Goal: Task Accomplishment & Management: Use online tool/utility

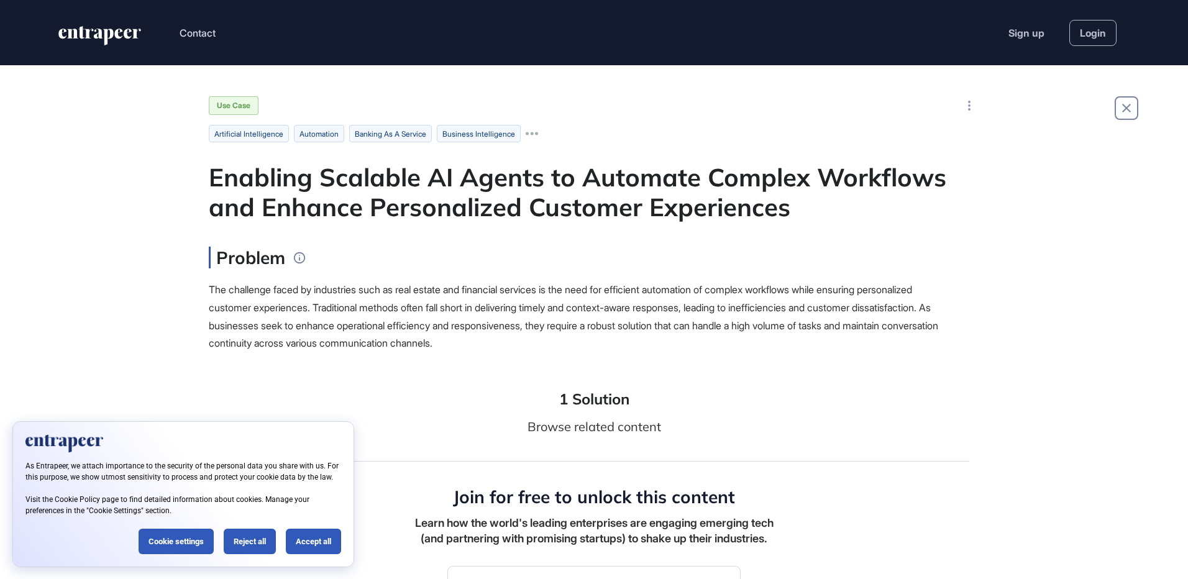
scroll to position [579, 1188]
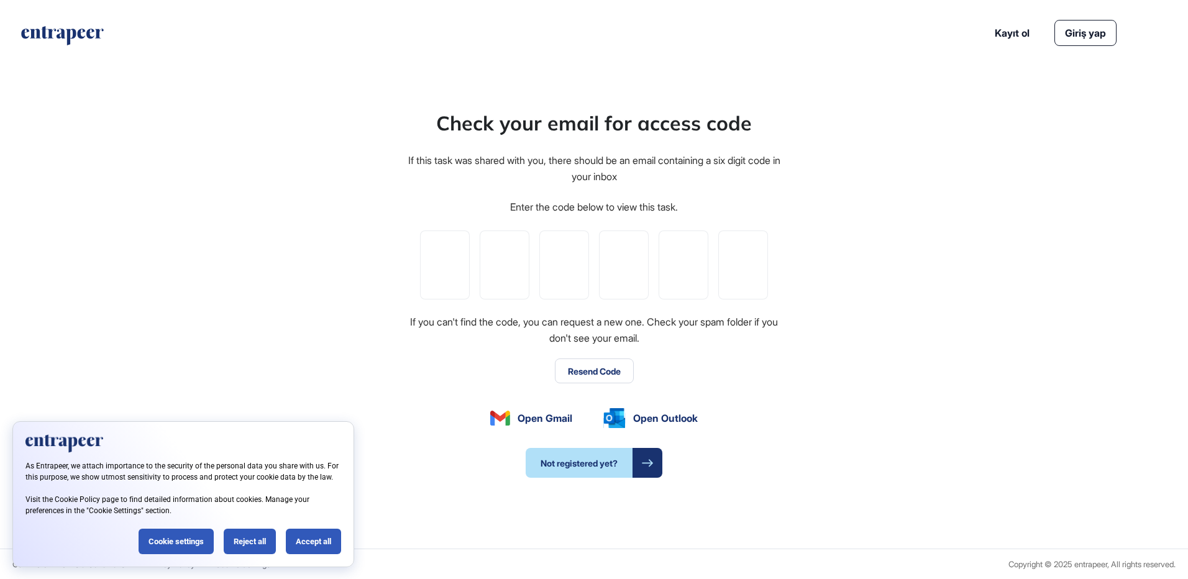
scroll to position [1, 1]
type input "*"
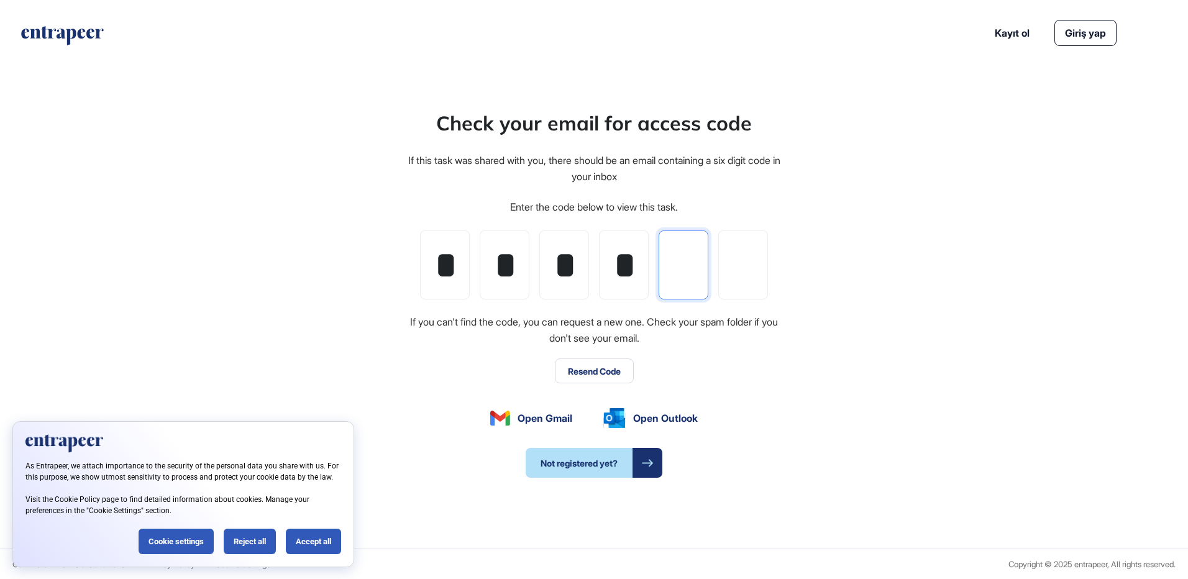
type input "*"
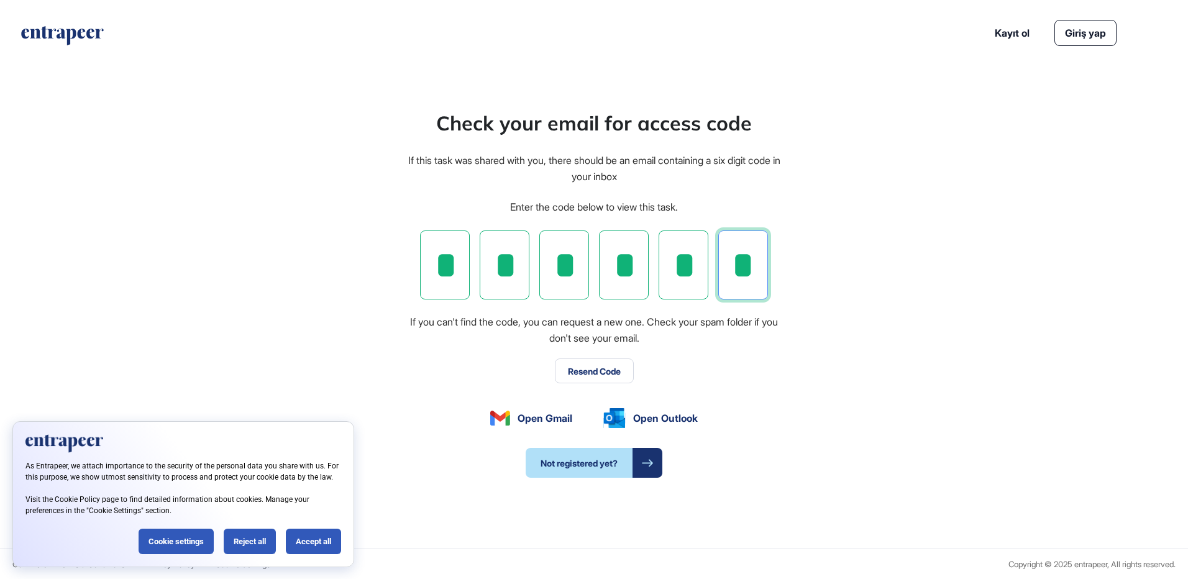
type input "*"
click at [334, 532] on div "Accept all" at bounding box center [313, 541] width 55 height 25
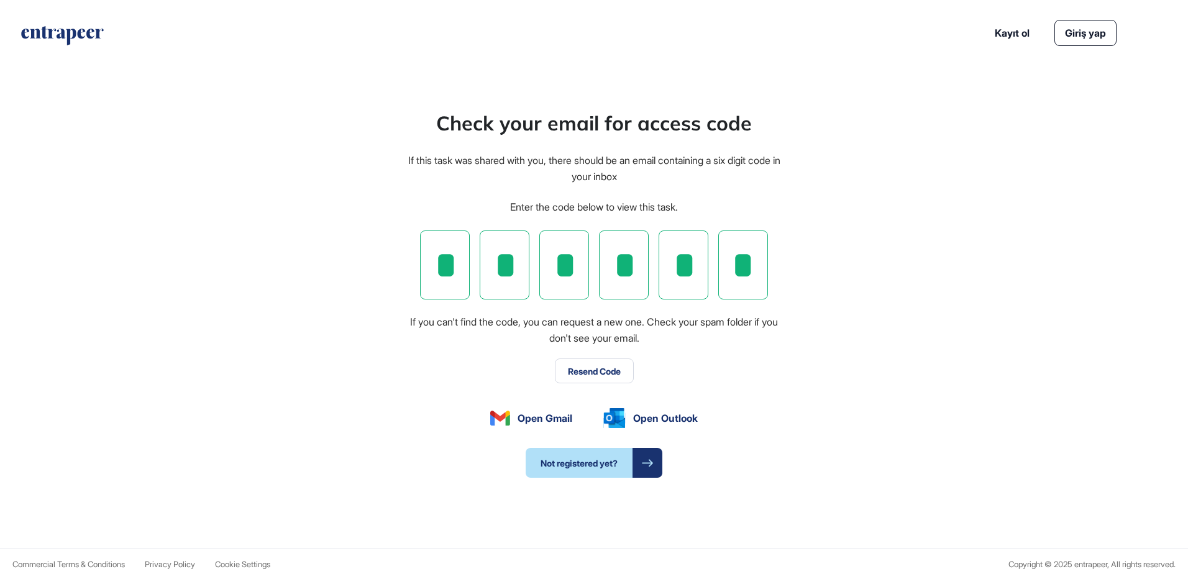
scroll to position [0, 0]
click at [1081, 30] on link "Giriş yap" at bounding box center [1085, 33] width 62 height 26
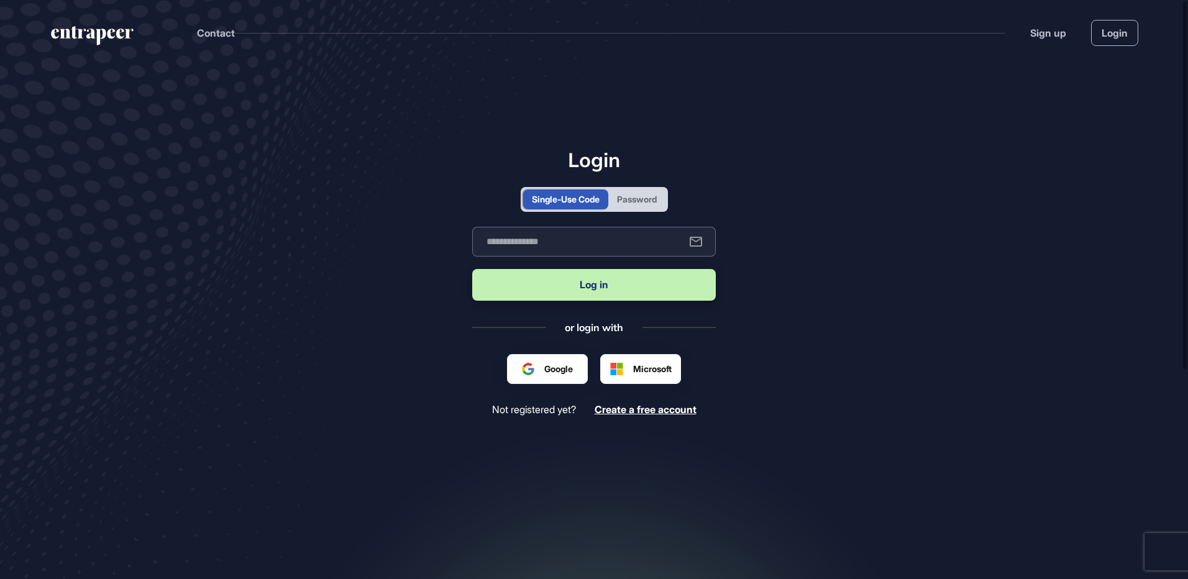
click at [542, 236] on input "text" at bounding box center [594, 242] width 244 height 30
type input "**********"
click at [571, 291] on button "Log in" at bounding box center [594, 285] width 244 height 32
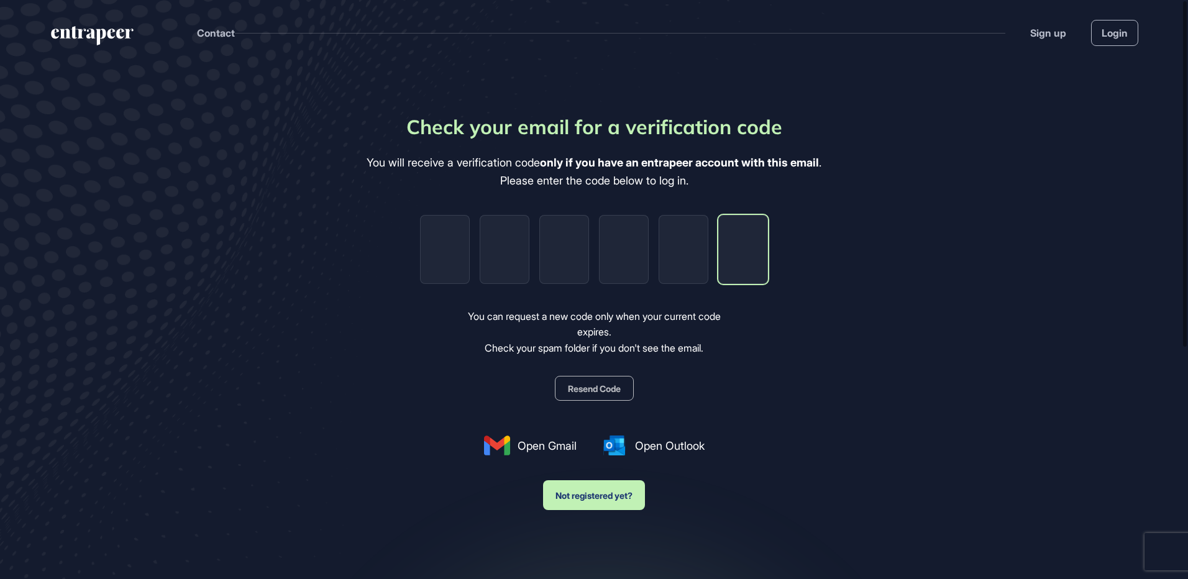
paste input "*"
type input "*"
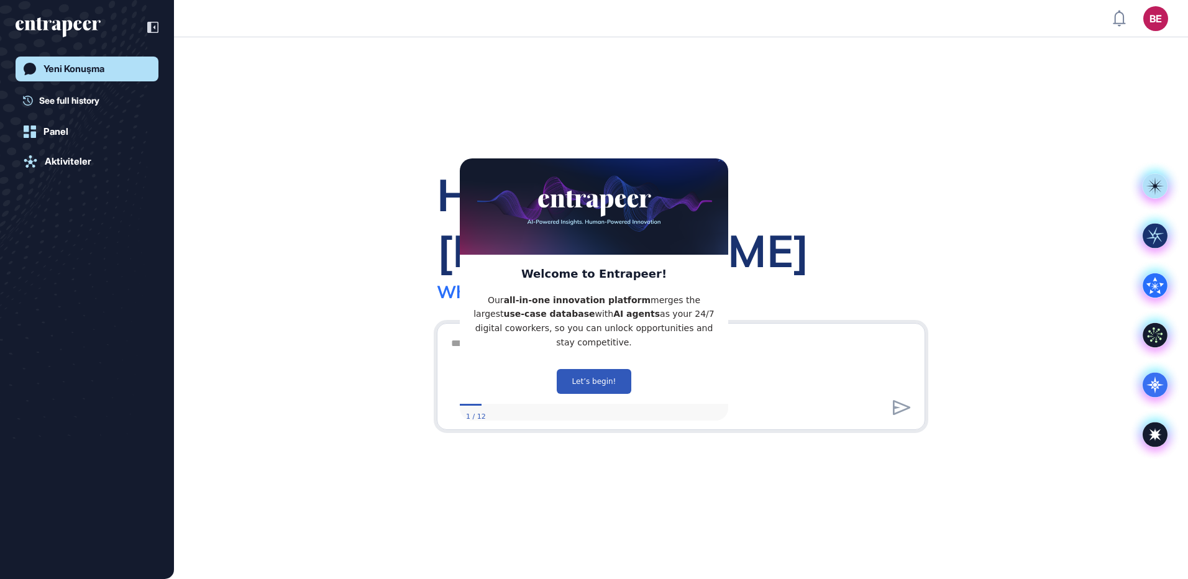
click at [719, 161] on icon "Close Preview" at bounding box center [720, 158] width 5 height 5
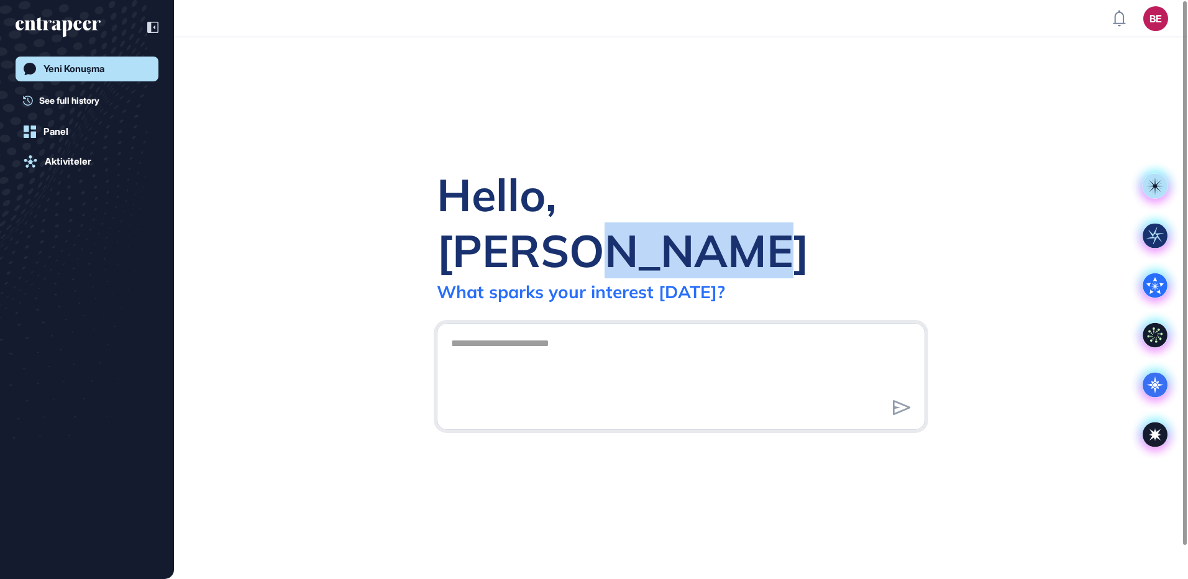
click at [719, 166] on div "Hello, Berat Çağlar What sparks your interest today?" at bounding box center [681, 308] width 1014 height 542
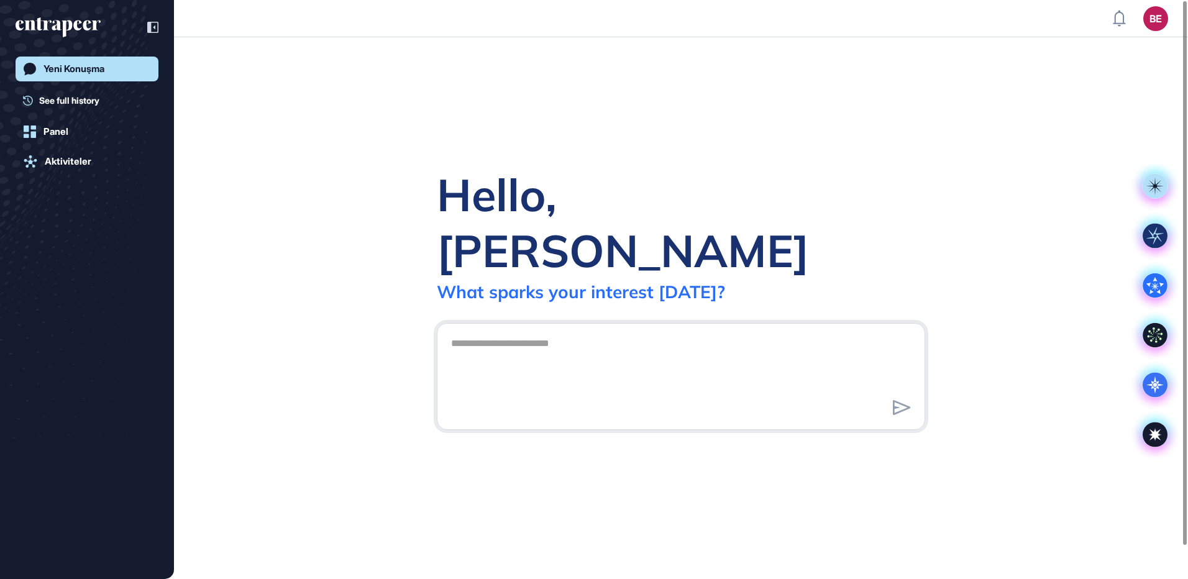
drag, startPoint x: 259, startPoint y: 8, endPoint x: 659, endPoint y: 137, distance: 420.4
click at [659, 137] on div "Hello, Berat Çağlar What sparks your interest today?" at bounding box center [681, 308] width 1014 height 542
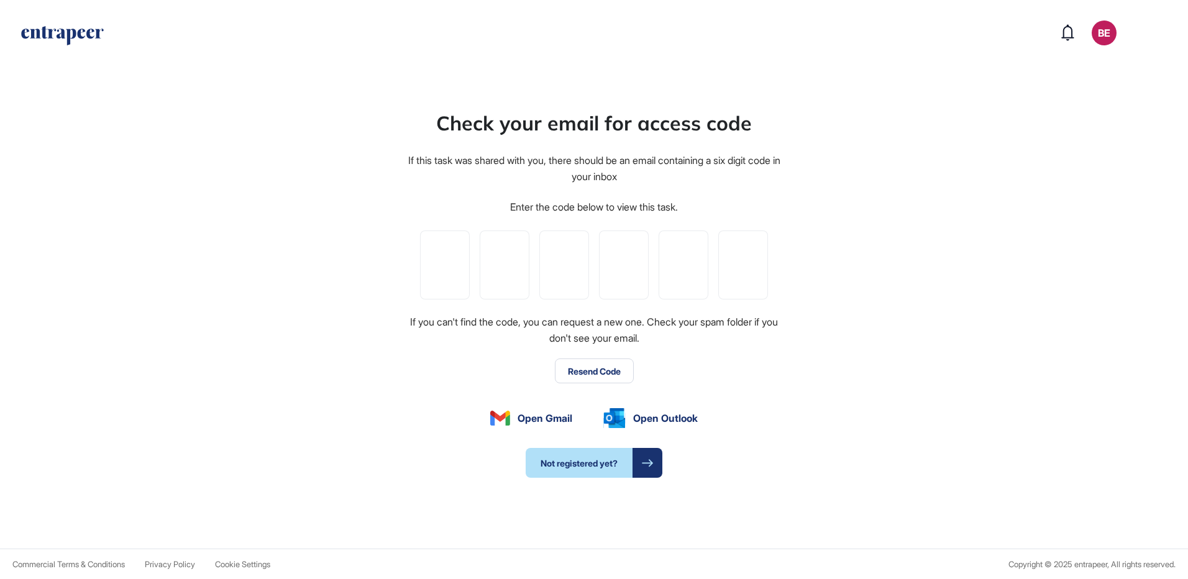
type input "*"
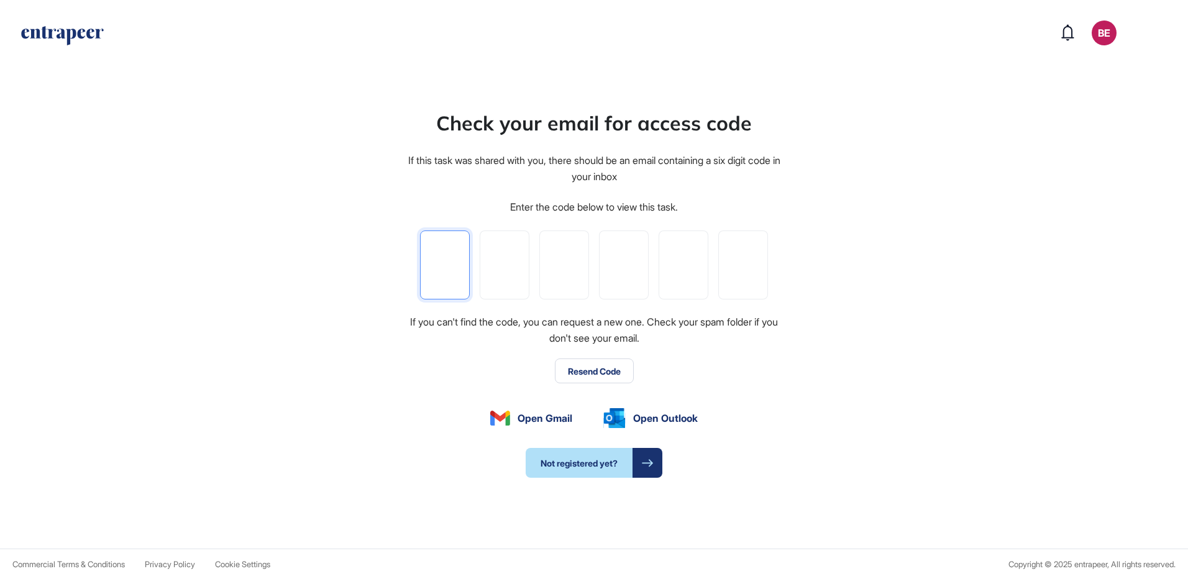
type input "*"
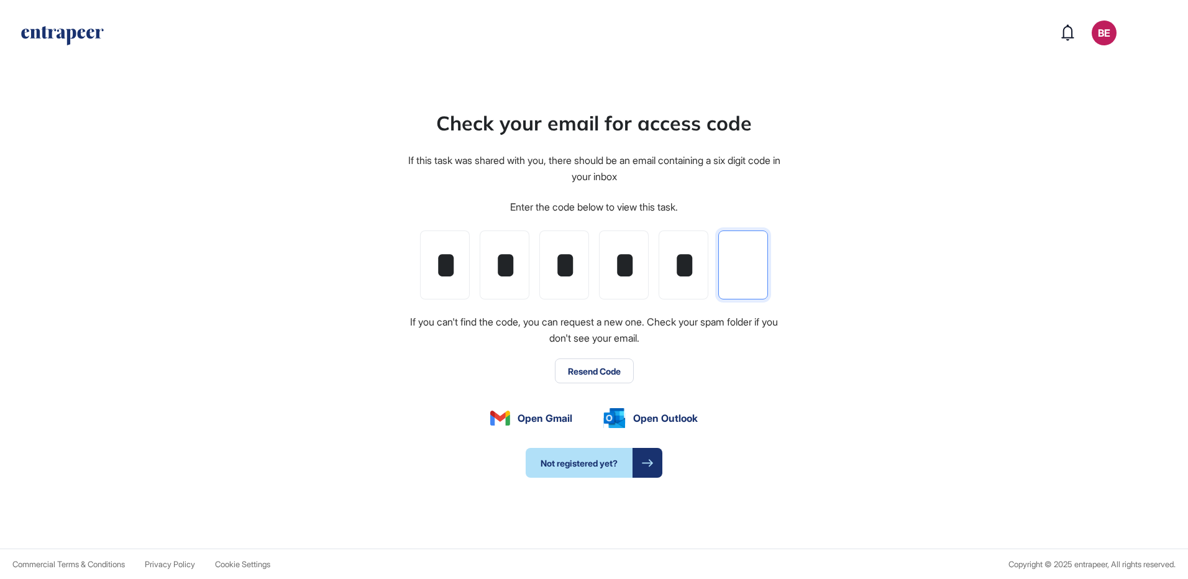
type input "*"
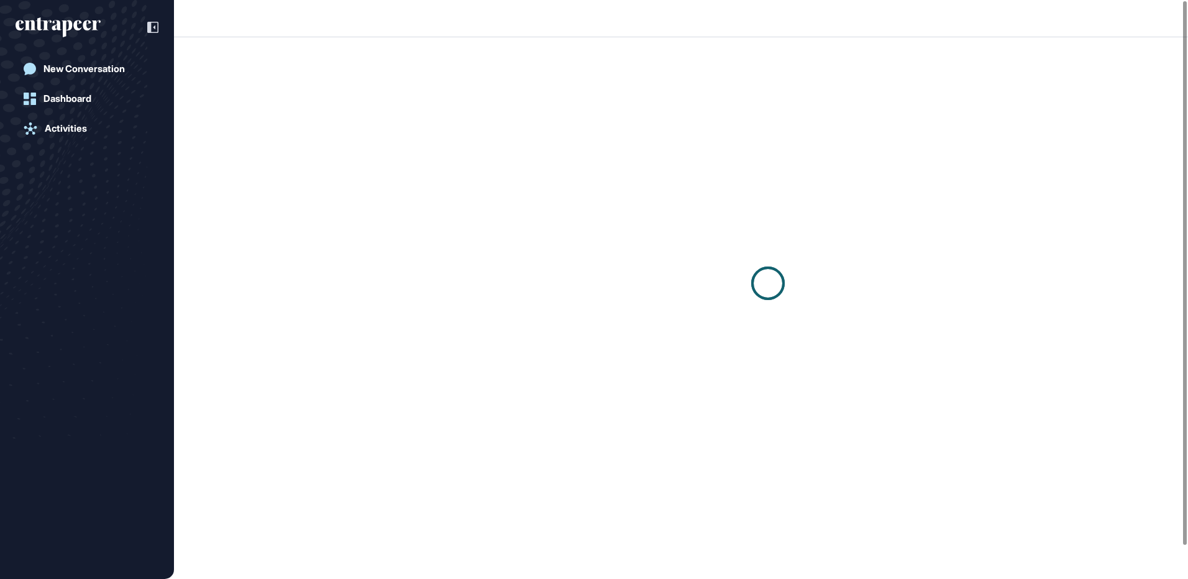
scroll to position [1, 1]
